Goal: Navigation & Orientation: Find specific page/section

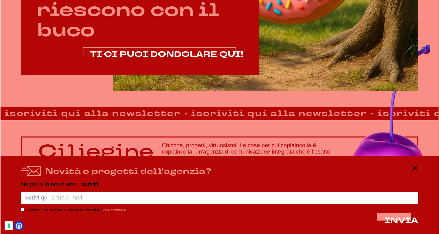
scroll to position [371, 0]
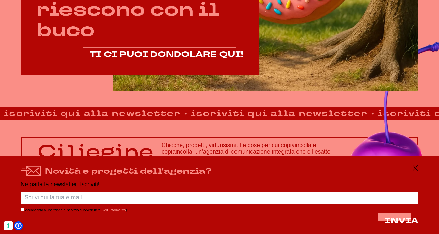
click at [128, 53] on span "TI CI PUOI DONDOLARE QUI!" at bounding box center [167, 54] width 154 height 11
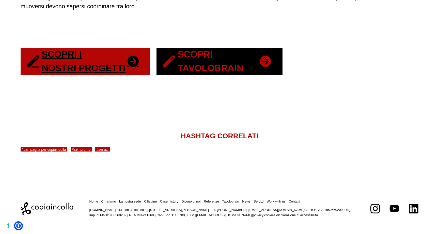
scroll to position [1087, 0]
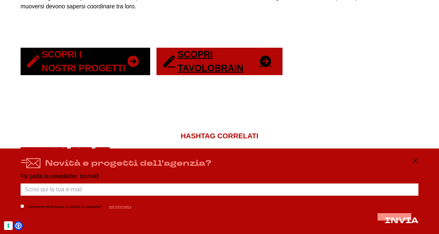
click at [85, 65] on link "Scopri i nostri progetti" at bounding box center [86, 61] width 130 height 27
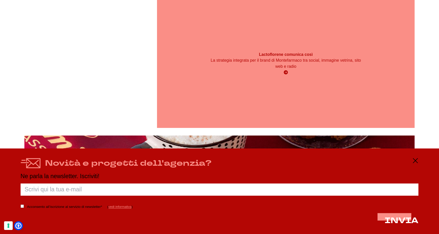
scroll to position [1797, 0]
